Goal: Information Seeking & Learning: Learn about a topic

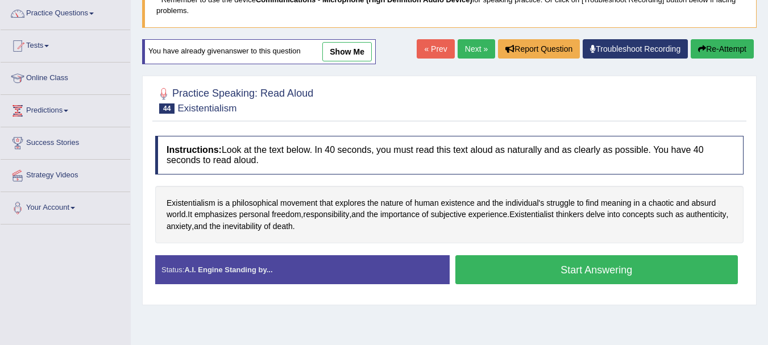
click at [554, 270] on button "Start Answering" at bounding box center [597, 269] width 283 height 29
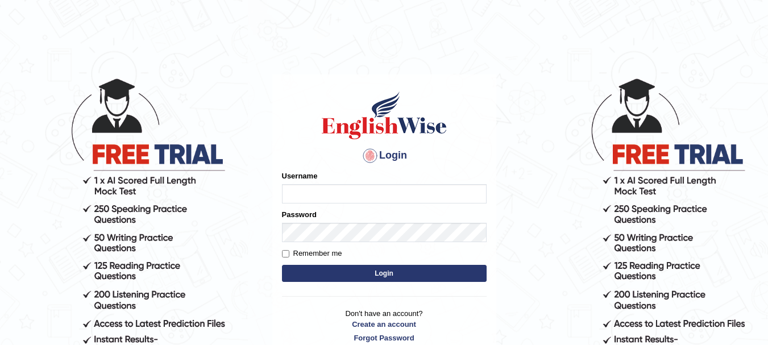
type input "rogialazim77"
click at [395, 269] on button "Login" at bounding box center [384, 273] width 205 height 17
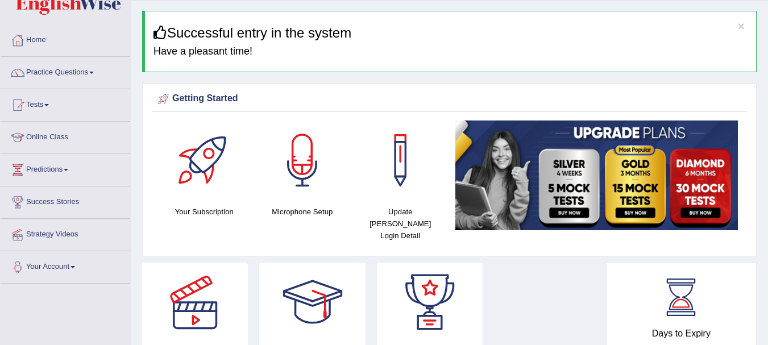
scroll to position [68, 0]
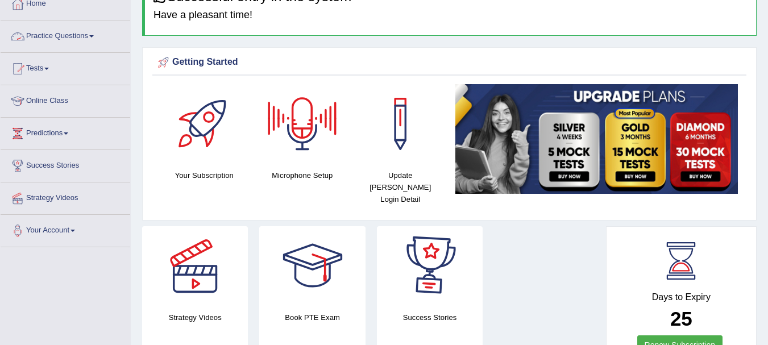
click at [83, 31] on link "Practice Questions" at bounding box center [66, 34] width 130 height 28
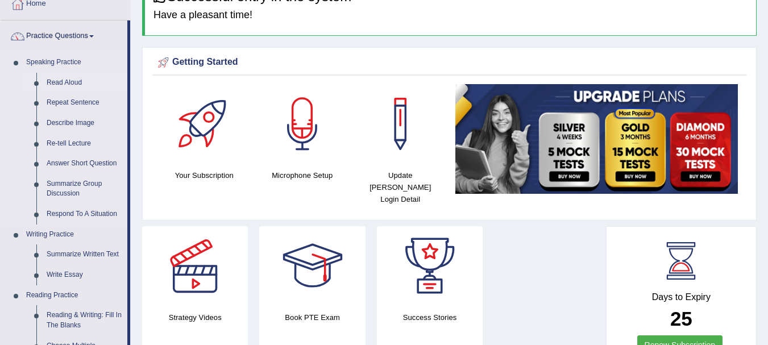
click at [68, 84] on link "Read Aloud" at bounding box center [85, 83] width 86 height 20
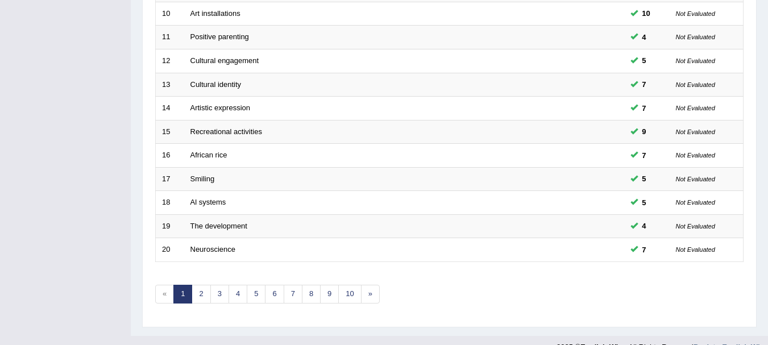
scroll to position [408, 0]
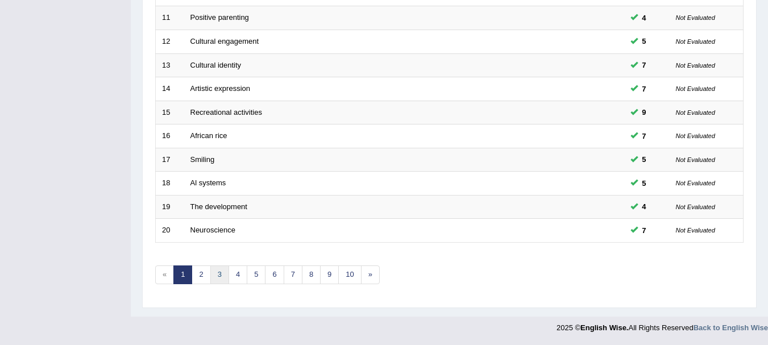
click at [220, 278] on link "3" at bounding box center [219, 275] width 19 height 19
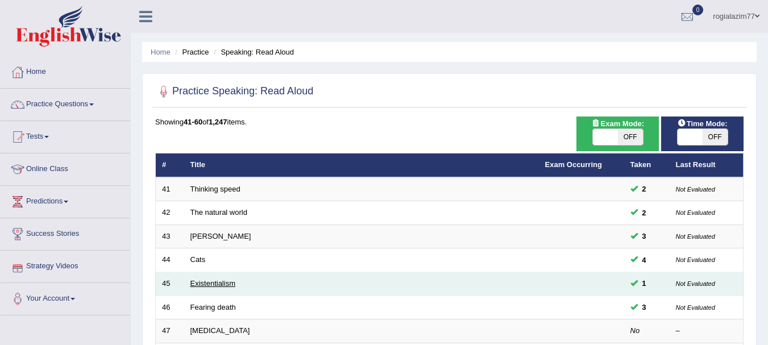
click at [197, 283] on link "Existentialism" at bounding box center [213, 283] width 45 height 9
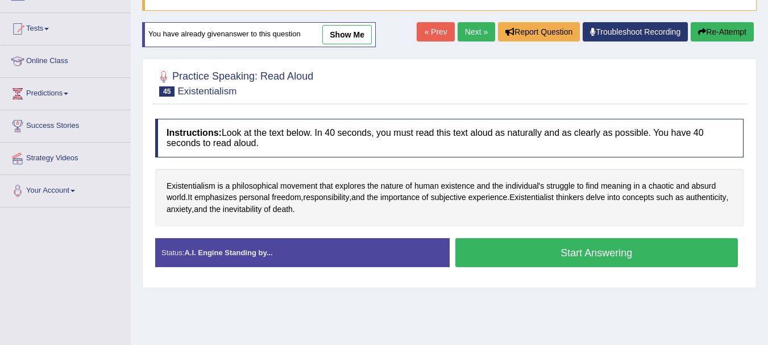
scroll to position [114, 0]
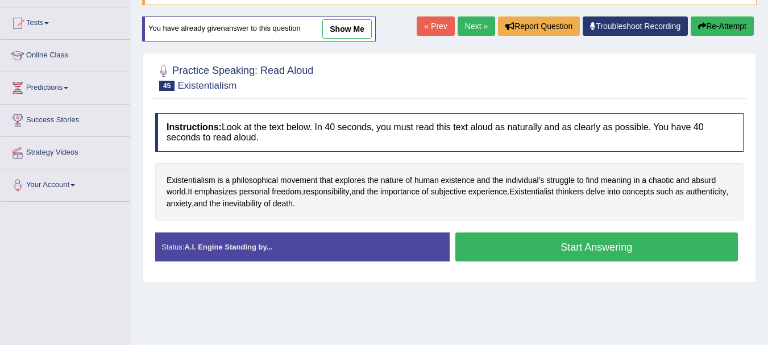
click at [596, 256] on button "Start Answering" at bounding box center [597, 247] width 283 height 29
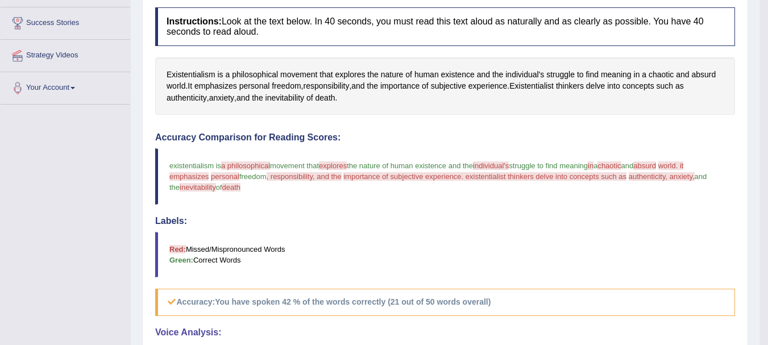
scroll to position [198, 0]
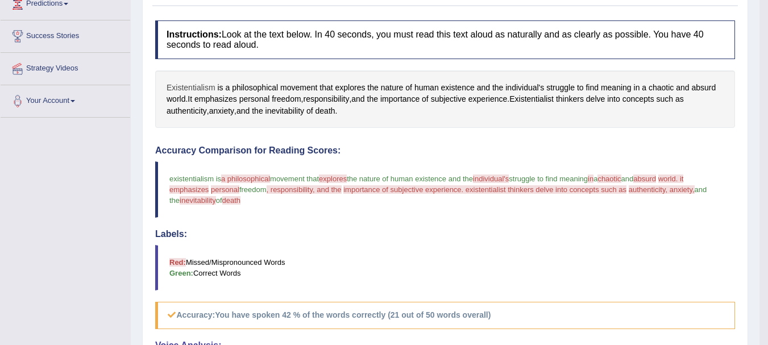
click at [181, 90] on span "Existentialism" at bounding box center [191, 88] width 49 height 12
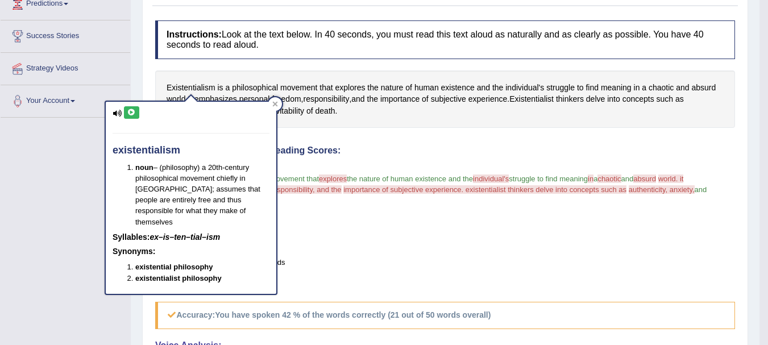
click at [135, 114] on icon at bounding box center [131, 112] width 9 height 7
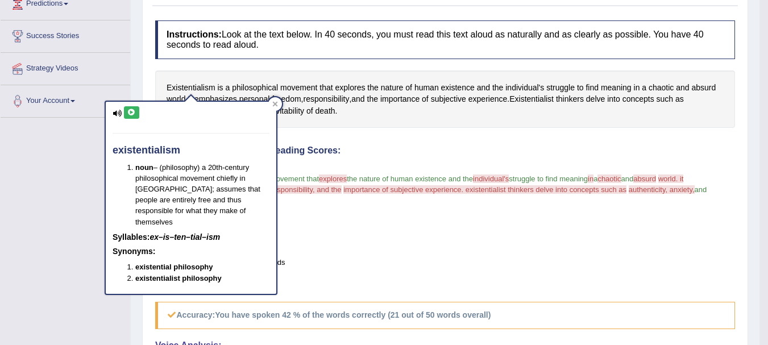
click at [135, 114] on icon at bounding box center [131, 112] width 9 height 7
click at [275, 105] on icon at bounding box center [275, 104] width 5 height 5
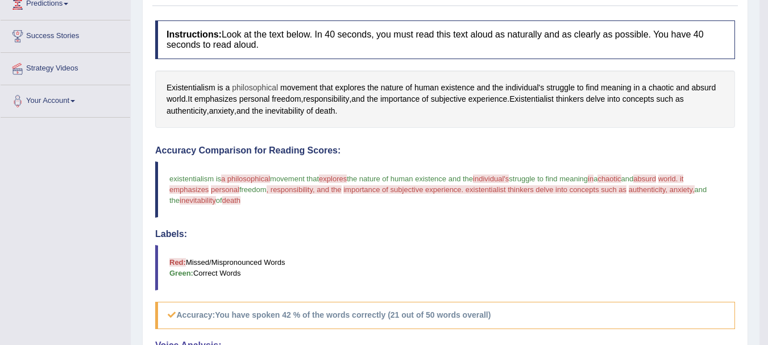
click at [258, 90] on span "philosophical" at bounding box center [255, 88] width 46 height 12
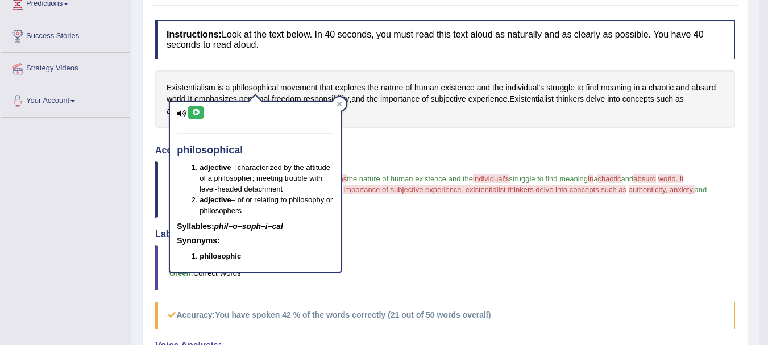
click at [193, 111] on icon at bounding box center [196, 112] width 9 height 7
click at [342, 105] on icon at bounding box center [340, 104] width 6 height 6
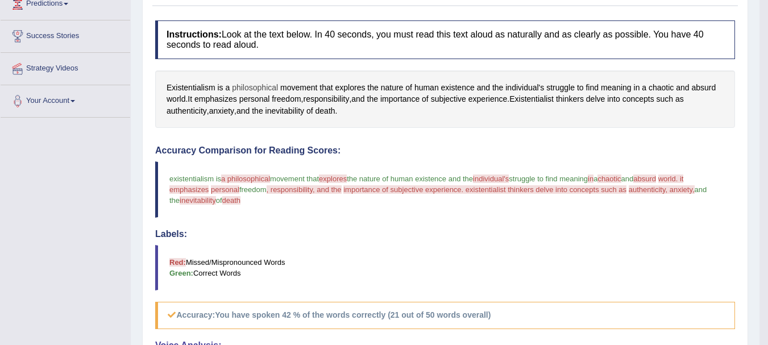
click at [261, 89] on span "philosophical" at bounding box center [255, 88] width 46 height 12
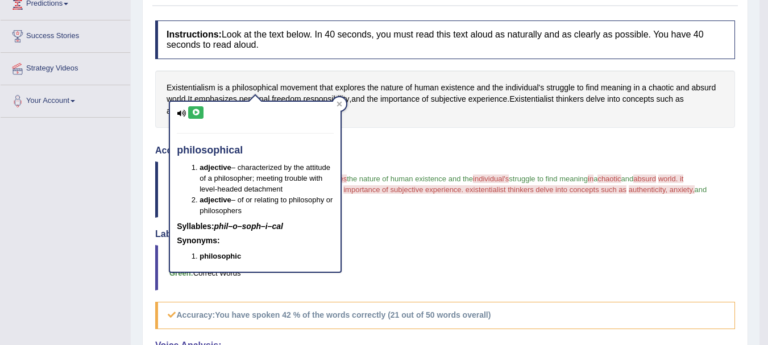
click at [195, 109] on icon at bounding box center [196, 112] width 9 height 7
click at [341, 104] on icon at bounding box center [340, 104] width 6 height 6
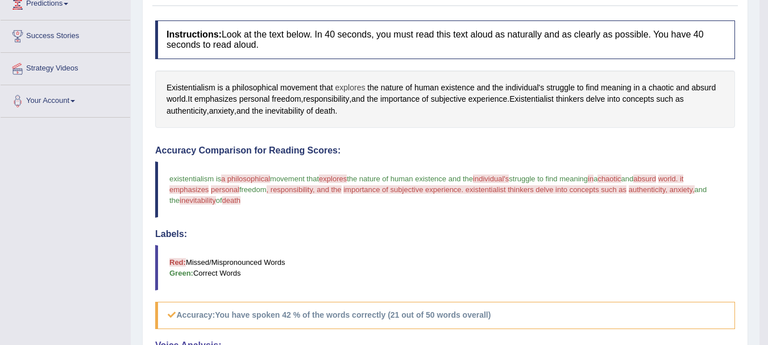
click at [343, 91] on span "explores" at bounding box center [351, 88] width 30 height 12
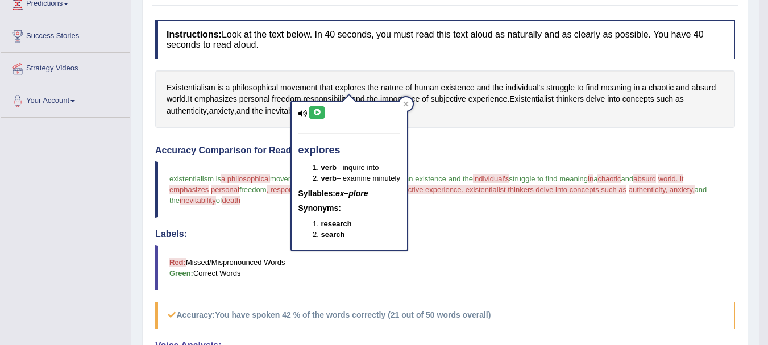
click at [322, 113] on button at bounding box center [316, 112] width 15 height 13
click at [317, 116] on icon at bounding box center [317, 112] width 9 height 7
click at [409, 103] on icon at bounding box center [406, 104] width 6 height 6
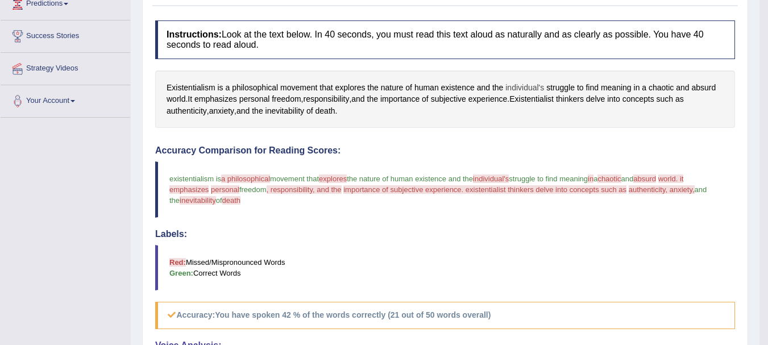
click at [530, 89] on span "individual's" at bounding box center [525, 88] width 39 height 12
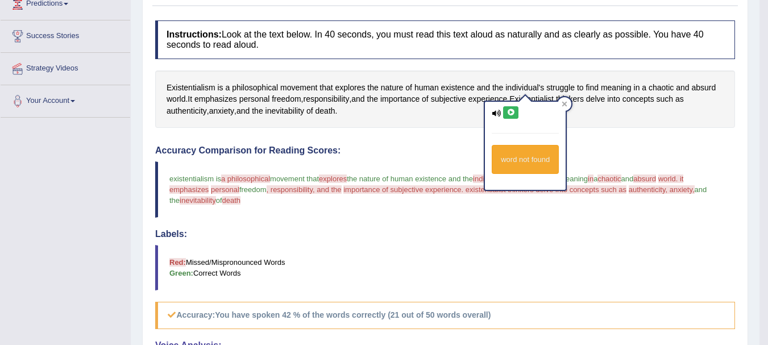
click at [510, 109] on icon at bounding box center [511, 112] width 9 height 7
click at [513, 113] on icon at bounding box center [511, 112] width 9 height 7
click at [511, 112] on icon at bounding box center [511, 112] width 9 height 7
click at [511, 111] on icon at bounding box center [511, 112] width 9 height 7
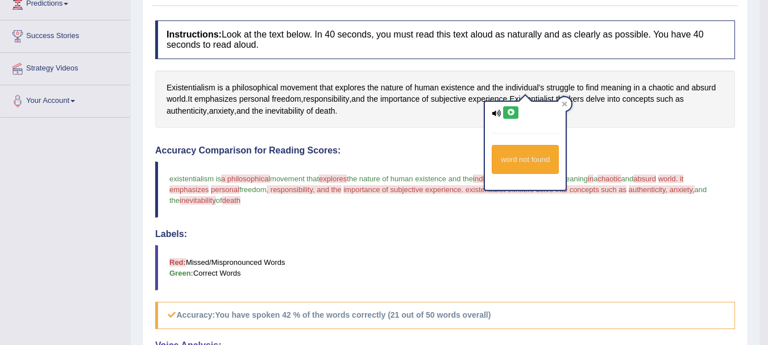
click at [511, 111] on icon at bounding box center [511, 112] width 9 height 7
click at [565, 102] on icon at bounding box center [565, 104] width 6 height 6
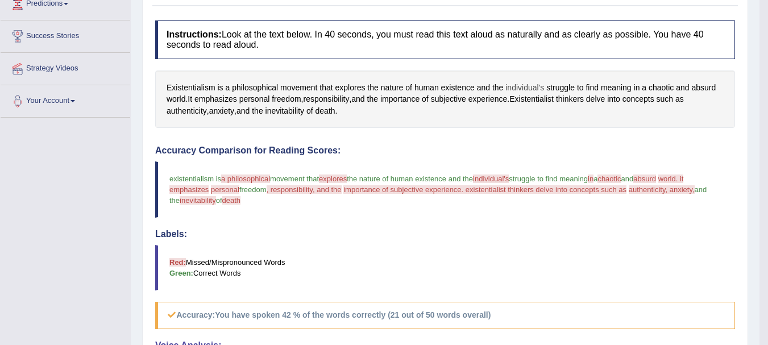
click at [522, 86] on span "individual's" at bounding box center [525, 88] width 39 height 12
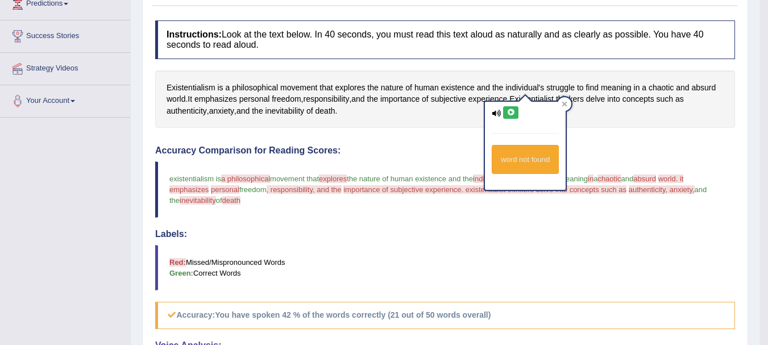
click at [511, 109] on icon at bounding box center [511, 112] width 9 height 7
click at [511, 111] on icon at bounding box center [511, 112] width 9 height 7
